Goal: Transaction & Acquisition: Purchase product/service

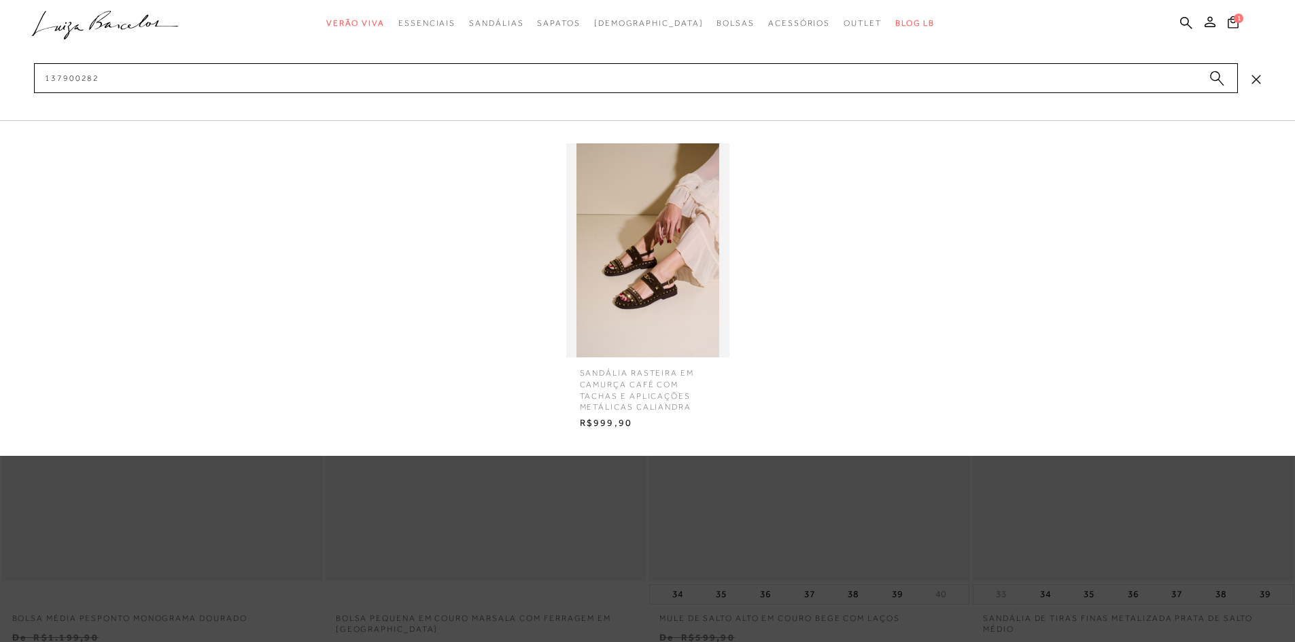
type input "137900282"
click at [660, 298] on img at bounding box center [647, 250] width 163 height 214
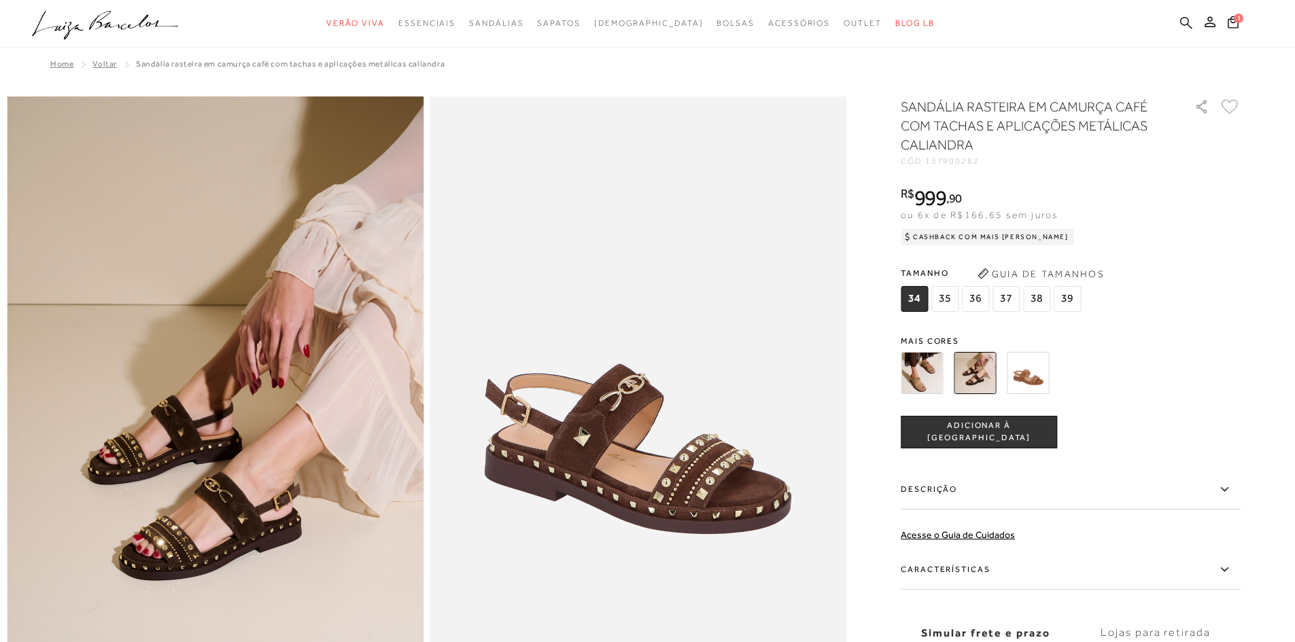
click at [1183, 17] on icon at bounding box center [1186, 22] width 12 height 12
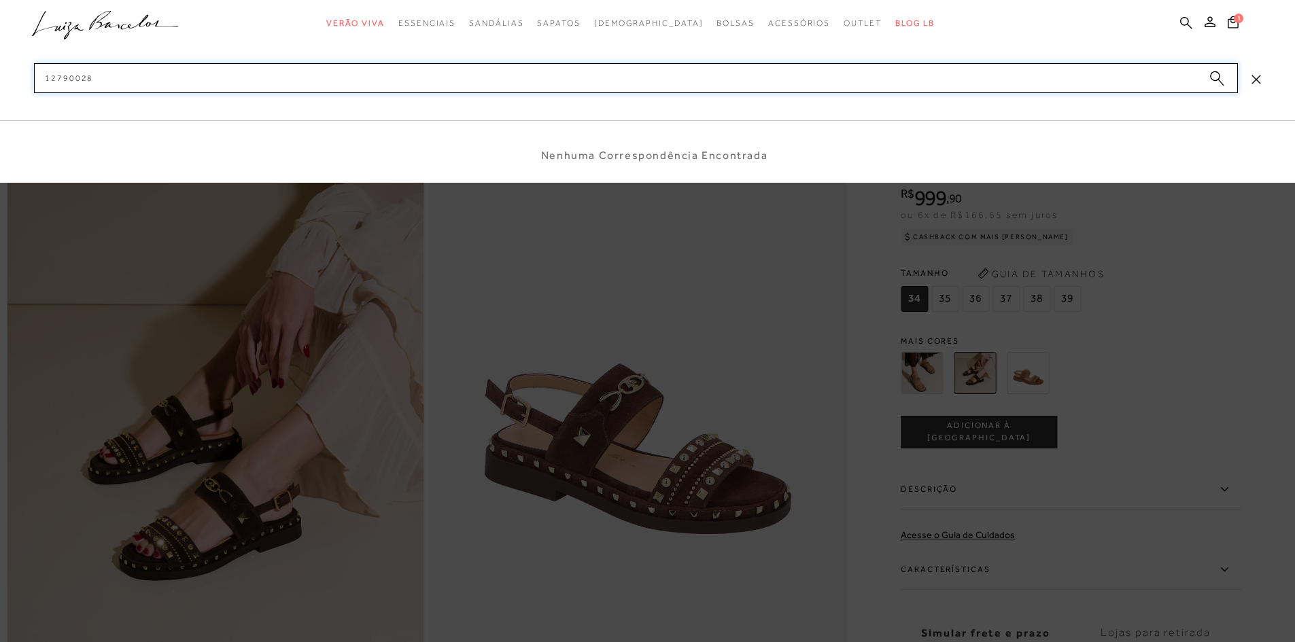
type input "127900282"
click at [71, 79] on input "127900282" at bounding box center [636, 78] width 1204 height 30
